Goal: Task Accomplishment & Management: Complete application form

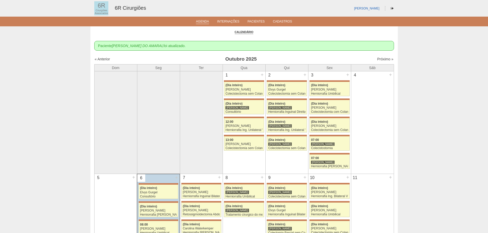
click at [382, 61] on div "Próximo »" at bounding box center [358, 59] width 72 height 5
click at [382, 60] on link "Próximo »" at bounding box center [385, 59] width 16 height 4
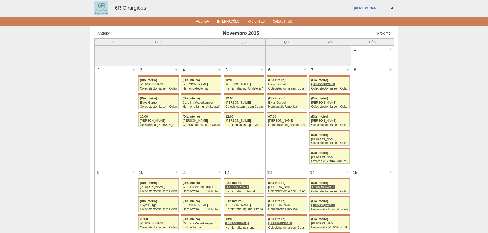
click at [383, 33] on link "Próximo »" at bounding box center [385, 33] width 16 height 4
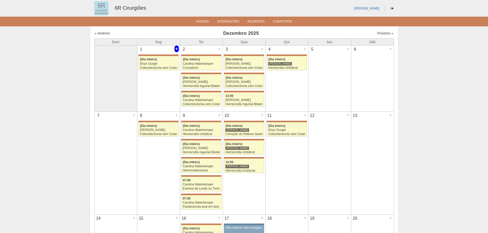
click at [176, 49] on div "+" at bounding box center [176, 49] width 4 height 7
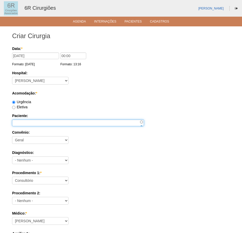
click at [55, 123] on input "Paciente:" at bounding box center [78, 123] width 132 height 7
paste input "SEBASTIAO ROSA DE MORAES"
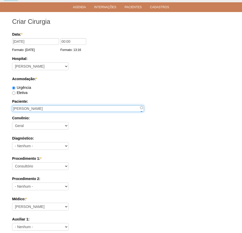
scroll to position [26, 0]
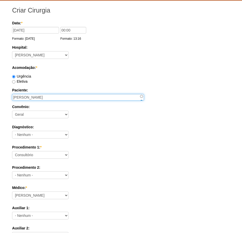
type input "SEBASTIAO ROSA DE MORAES"
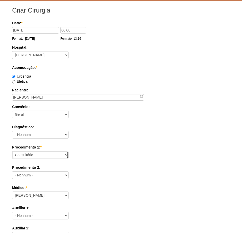
click at [50, 156] on select "Consultório Abscesso Hepático - Drenagem Abscesso perianal Amputação Abdômino P…" at bounding box center [40, 155] width 56 height 8
select select "66564"
click at [12, 151] on select "Consultório Abscesso Hepático - Drenagem Abscesso perianal Amputação Abdômino P…" at bounding box center [40, 155] width 56 height 8
click at [63, 155] on select "Consultório Abscesso Hepático - Drenagem Abscesso perianal Amputação Abdômino P…" at bounding box center [40, 155] width 56 height 8
click at [91, 165] on label "Procedimento 2:" at bounding box center [121, 167] width 218 height 5
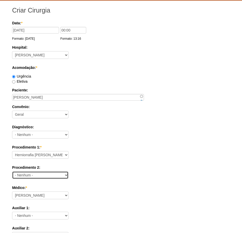
click at [68, 171] on select "- Nenhum - Consultório Abscesso Hepático - Drenagem Abscesso perianal Amputação…" at bounding box center [40, 175] width 56 height 8
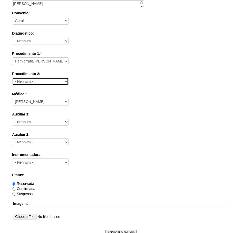
scroll to position [128, 0]
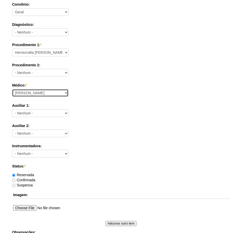
click at [55, 92] on select "Aline Zanon Bariatricas Bruno Bulisani Bruno Oliveira Carolina Waterkemper Elvy…" at bounding box center [40, 93] width 56 height 8
select select "72"
click at [12, 89] on select "Aline Zanon Bariatricas Bruno Bulisani Bruno Oliveira Carolina Waterkemper Elvy…" at bounding box center [40, 93] width 56 height 8
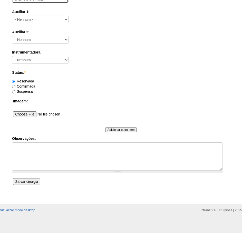
scroll to position [224, 0]
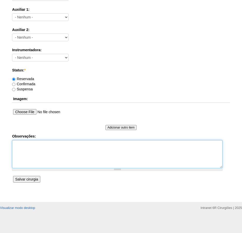
click at [51, 162] on textarea "Observações:" at bounding box center [117, 154] width 210 height 28
click at [43, 155] on textarea "HIE DN 20/07/1947 TELEFONE" at bounding box center [117, 154] width 210 height 28
drag, startPoint x: 29, startPoint y: 153, endPoint x: 25, endPoint y: 152, distance: 4.3
click at [25, 152] on textarea "HIE DN 20/07/1947 TELEFONE" at bounding box center [117, 154] width 210 height 28
drag, startPoint x: 35, startPoint y: 154, endPoint x: 7, endPoint y: 154, distance: 27.9
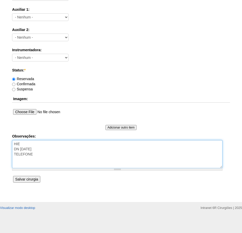
click at [7, 154] on div "Criar Cirurgia Data: * 01/12/2025 Formato: 07/10/2025 00:00 Formato: 13:16 Hosp…" at bounding box center [121, 2] width 242 height 400
paste textarea "TELEFONE: 11 42311863 CELULAR 11 914821617"
type textarea "HIE DN 20/07/1947 TELEFONE: 11 42311863 CELULAR 11 914821617"
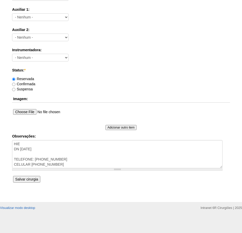
click at [37, 178] on input "Salvar cirurgia" at bounding box center [26, 179] width 27 height 7
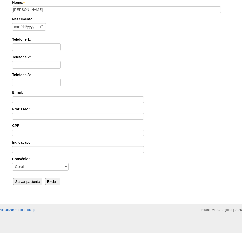
scroll to position [80, 0]
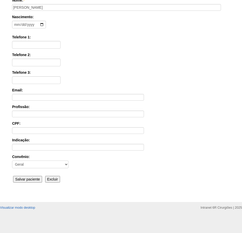
click at [30, 179] on input "Salvar paciente" at bounding box center [27, 179] width 29 height 7
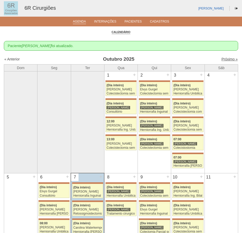
click at [226, 60] on link "Próximo »" at bounding box center [229, 59] width 16 height 4
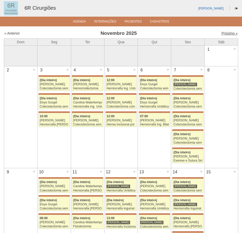
click at [230, 31] on link "Próximo »" at bounding box center [229, 33] width 16 height 4
